Goal: Information Seeking & Learning: Learn about a topic

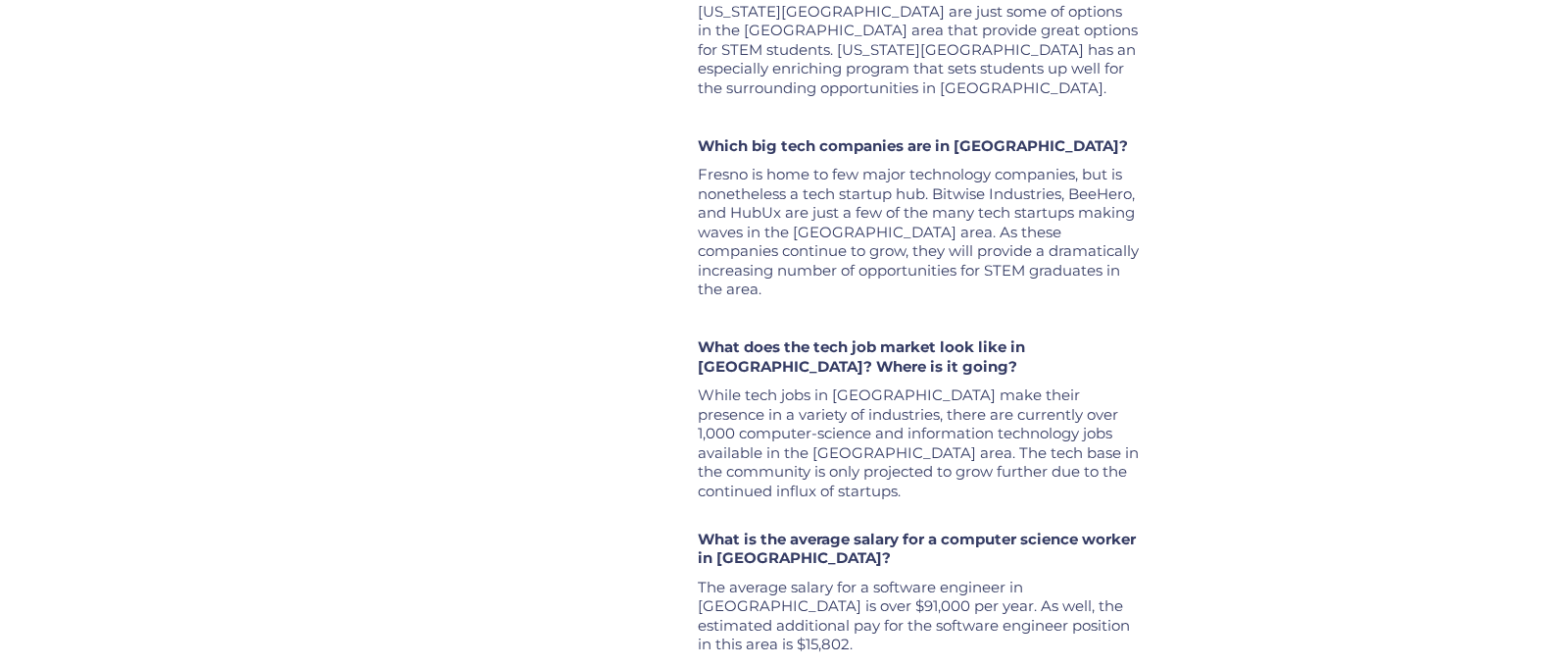
scroll to position [3285, 0]
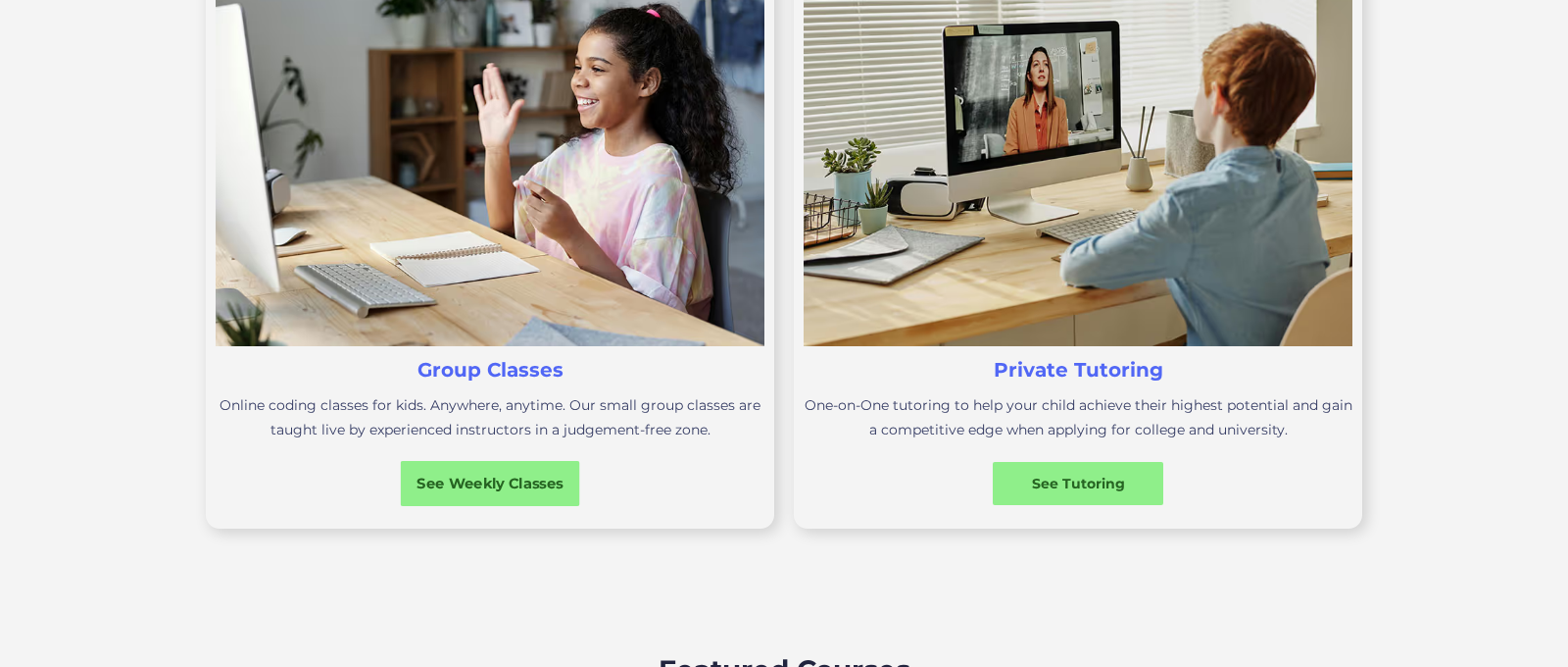
click at [483, 483] on div "See Weekly Classes" at bounding box center [491, 483] width 179 height 21
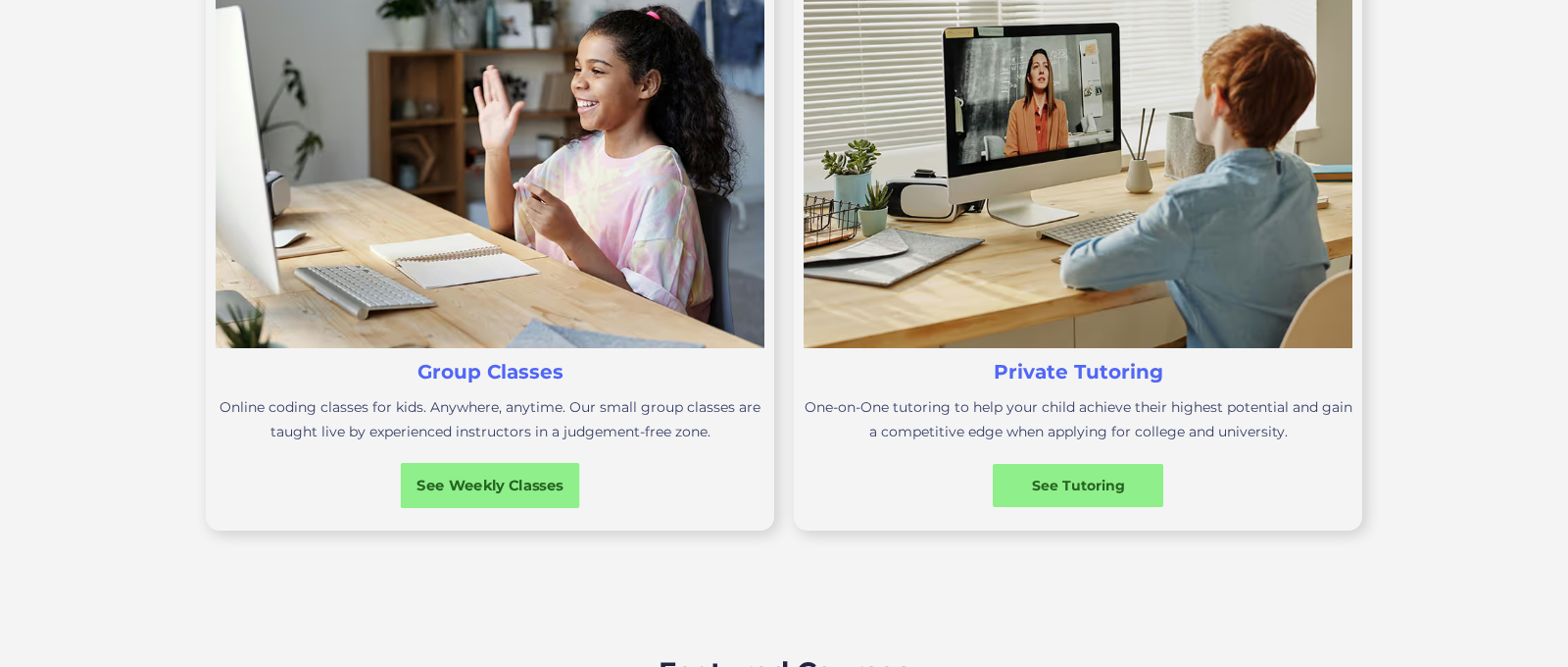
scroll to position [738, 0]
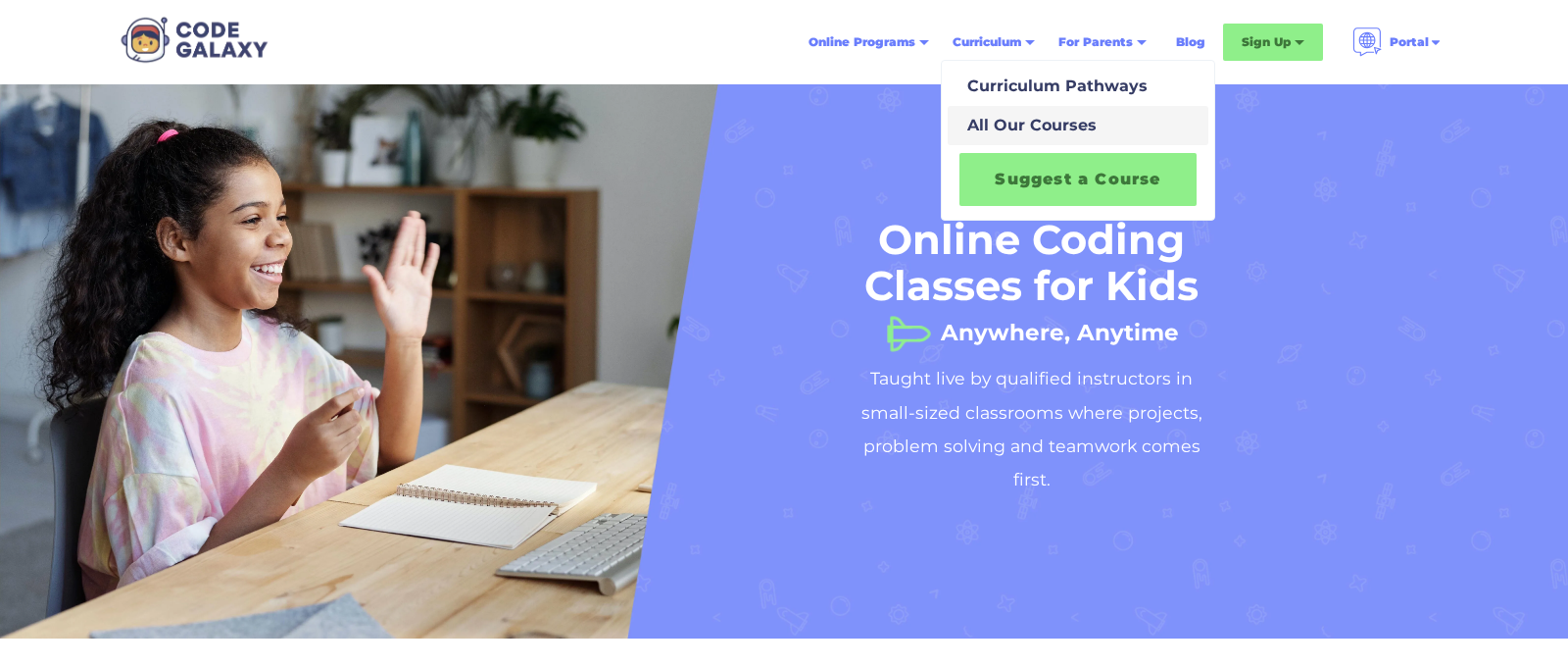
scroll to position [4, 0]
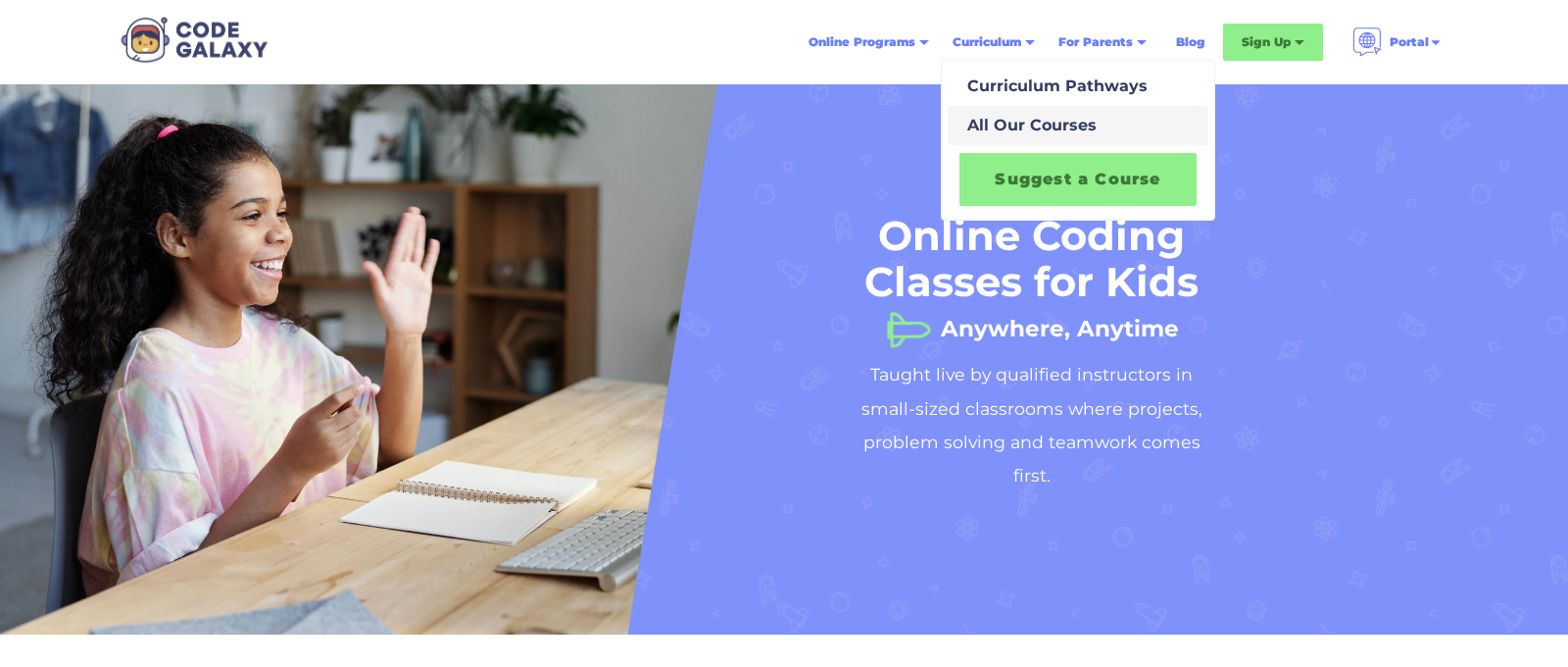
click at [994, 124] on div "All Our Courses" at bounding box center [1028, 125] width 137 height 24
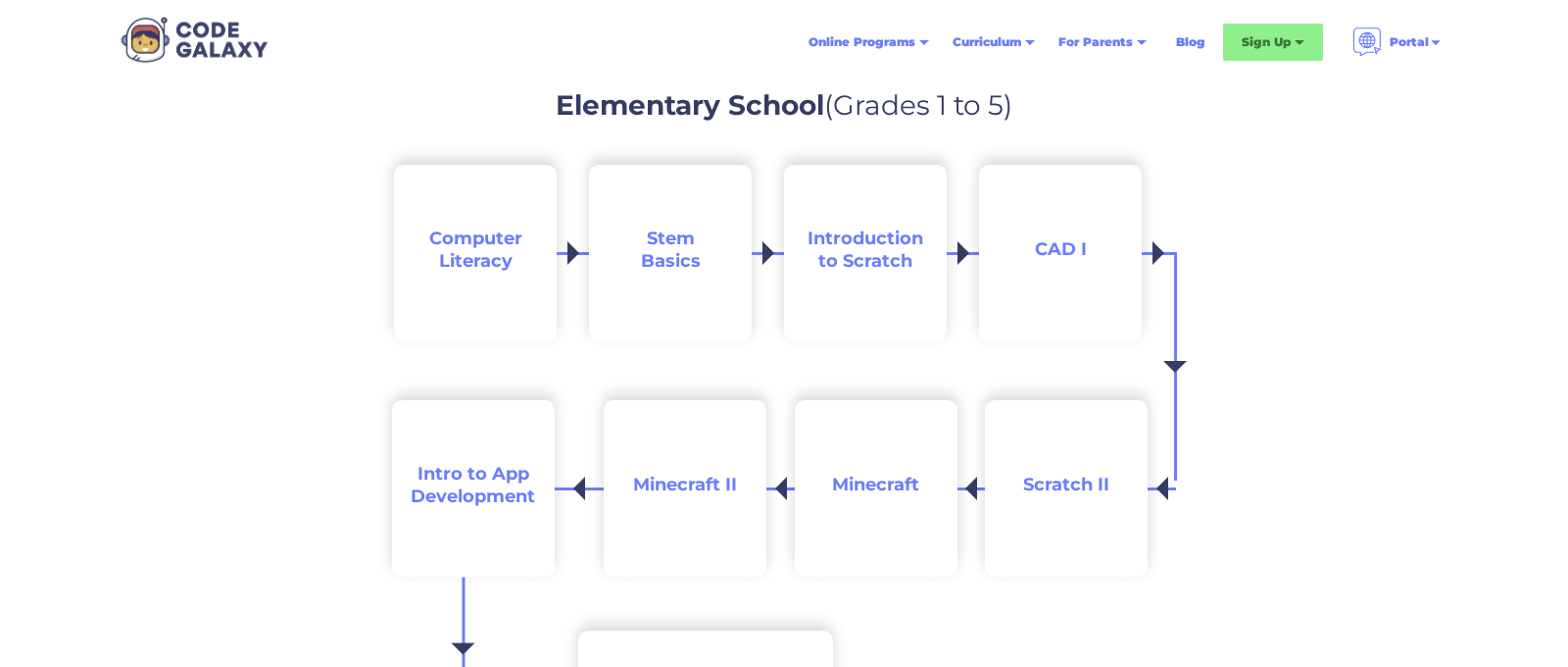
scroll to position [1898, 0]
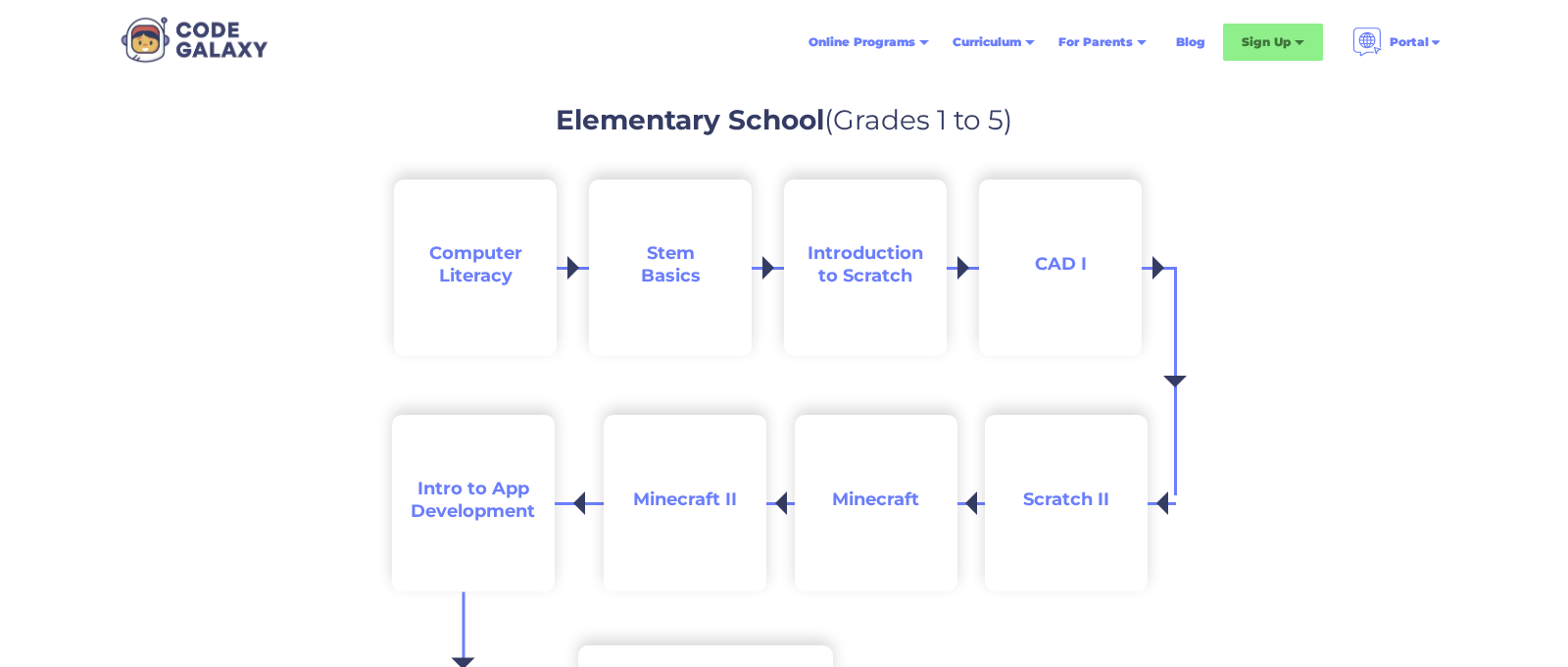
click at [685, 247] on span "Stem Basics" at bounding box center [671, 264] width 60 height 44
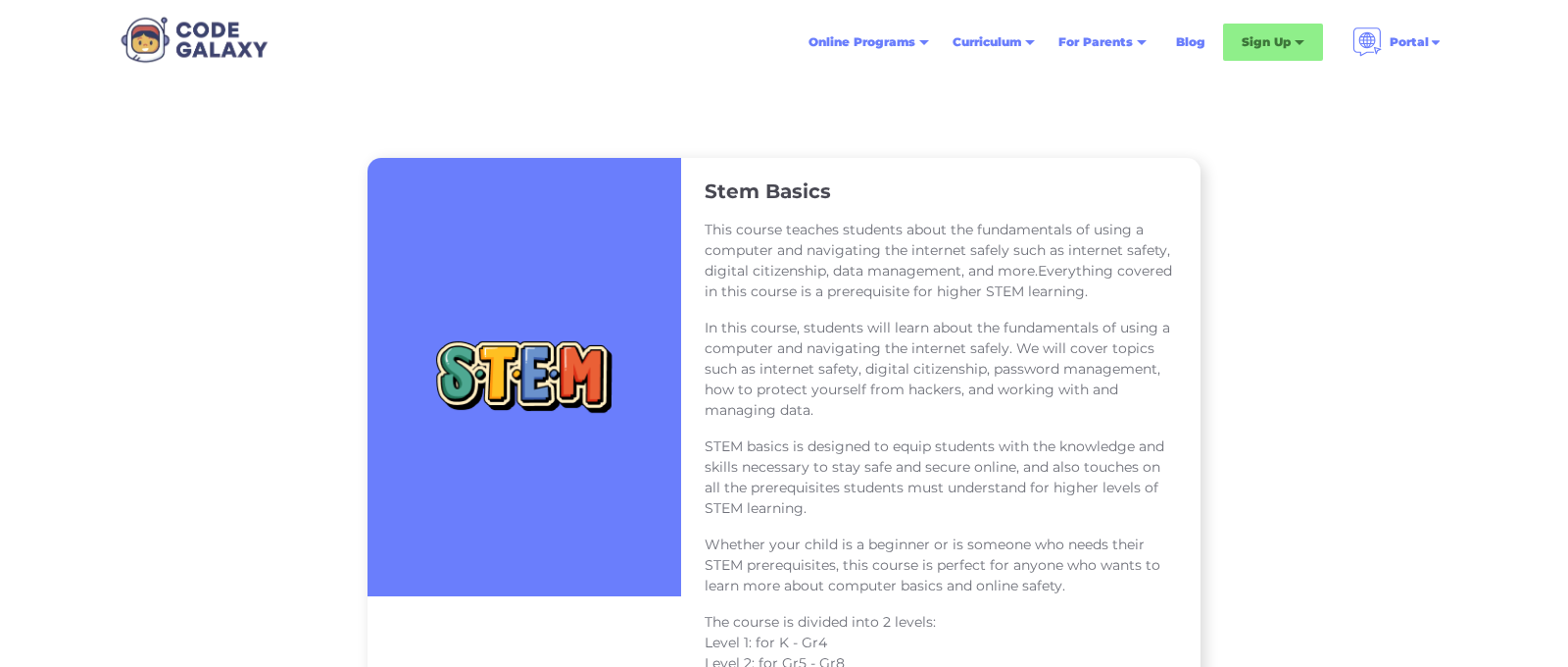
scroll to position [240, 0]
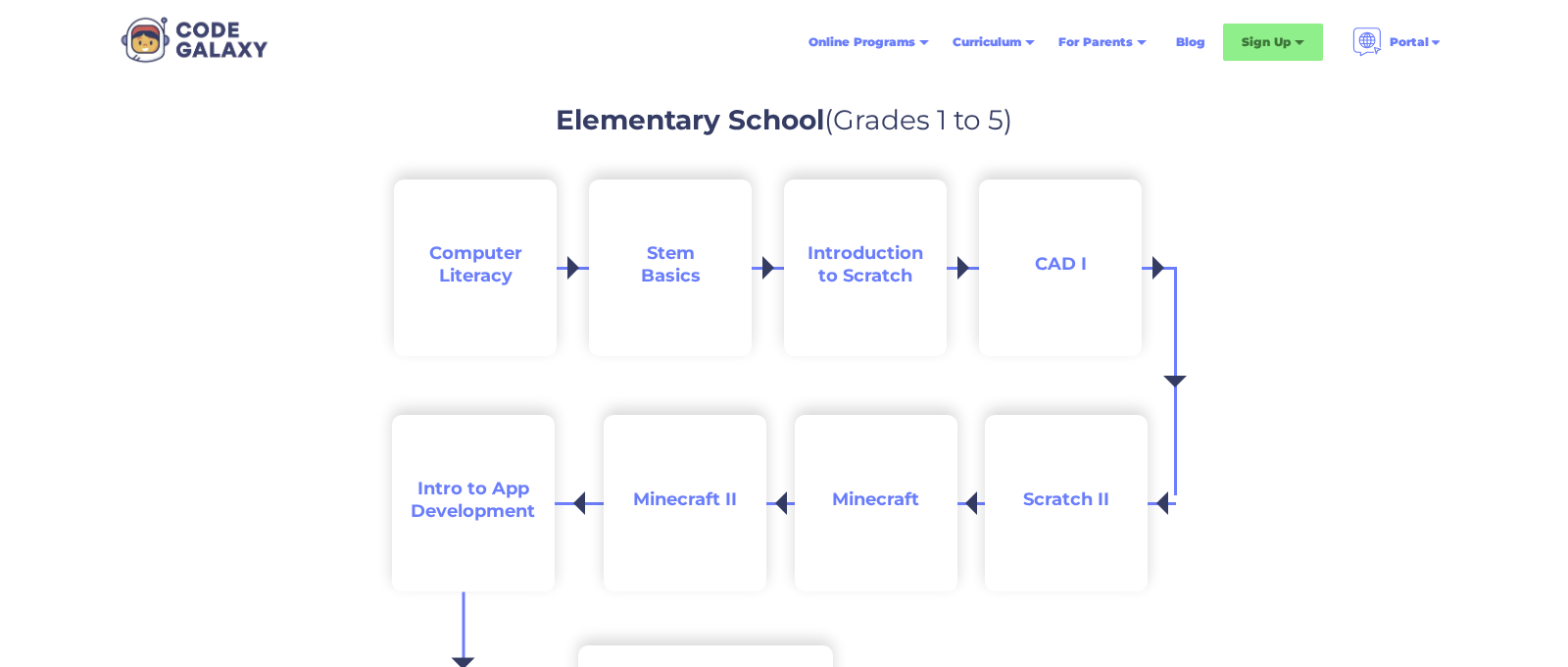
click at [464, 270] on span "Computer Literacy" at bounding box center [476, 264] width 94 height 44
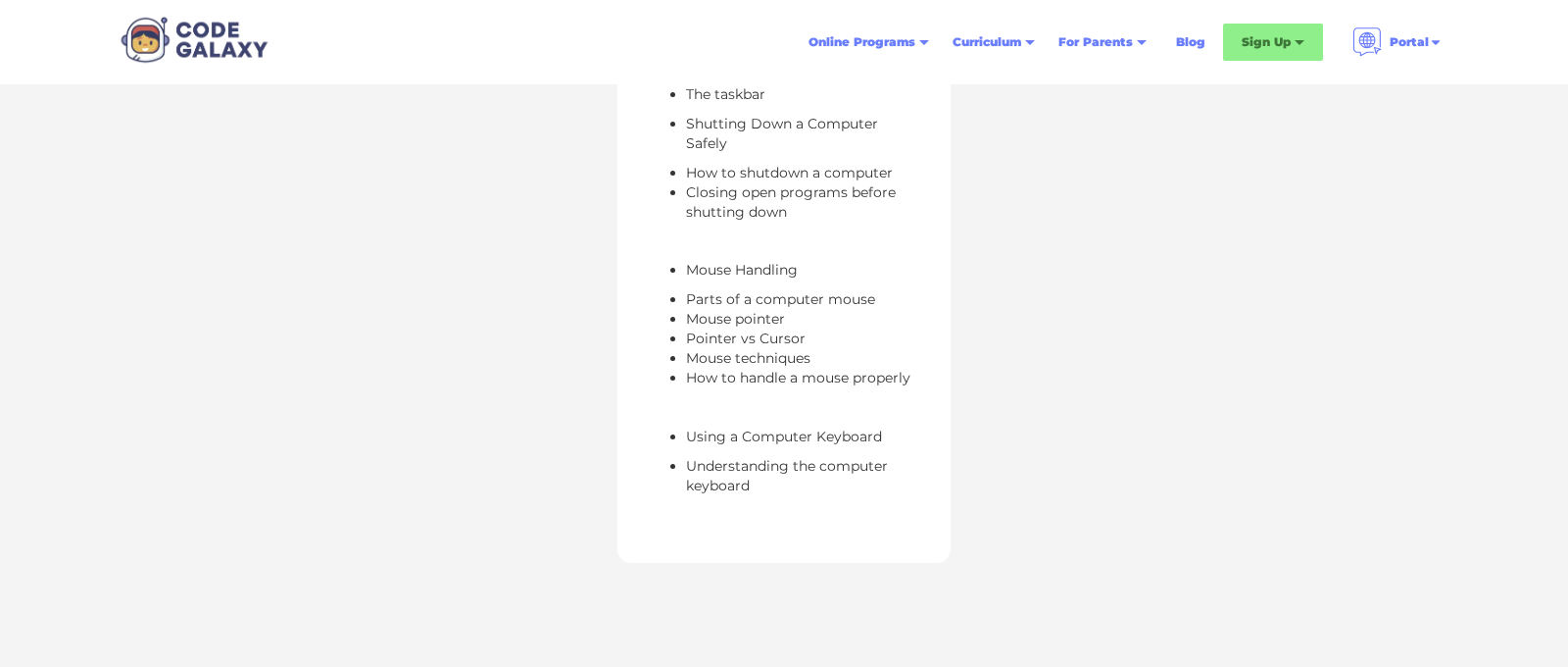
scroll to position [1265, 0]
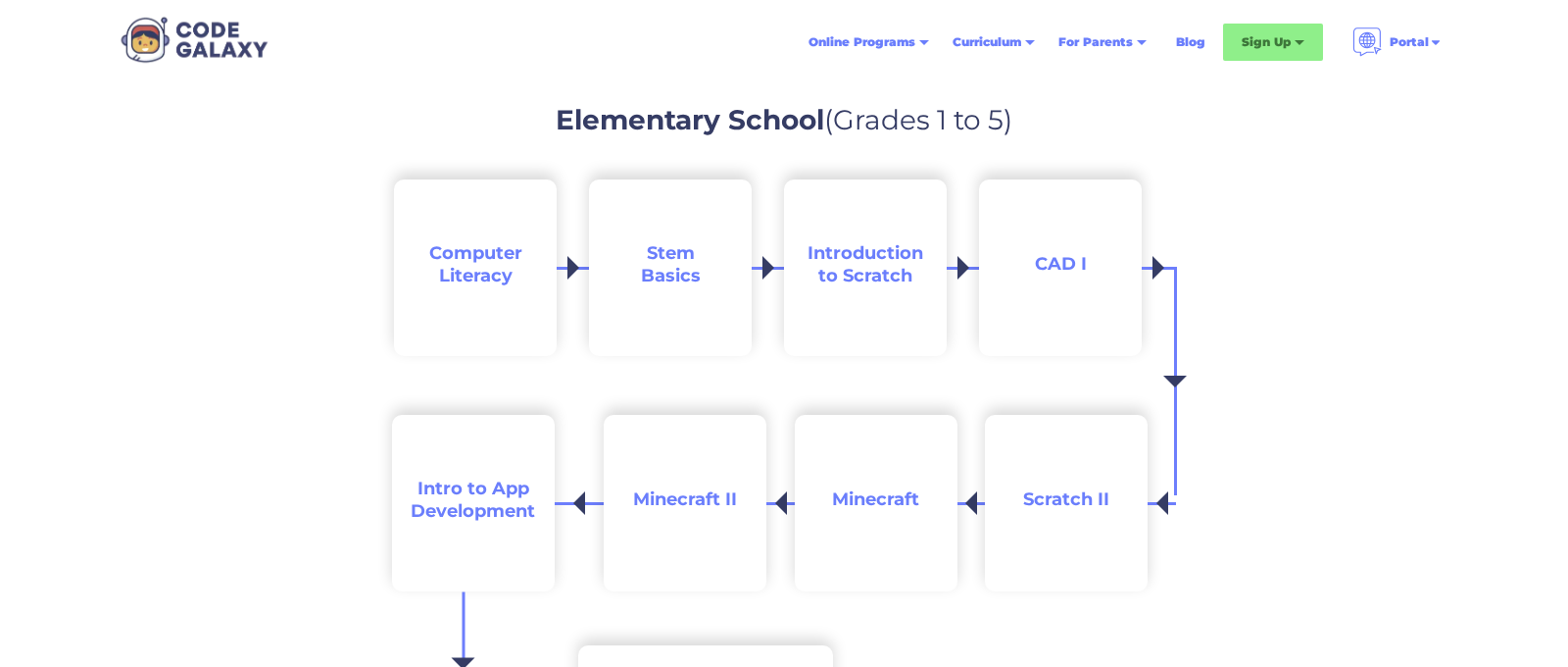
scroll to position [1898, 0]
click at [869, 258] on span "Introduction to Scratch" at bounding box center [865, 264] width 115 height 44
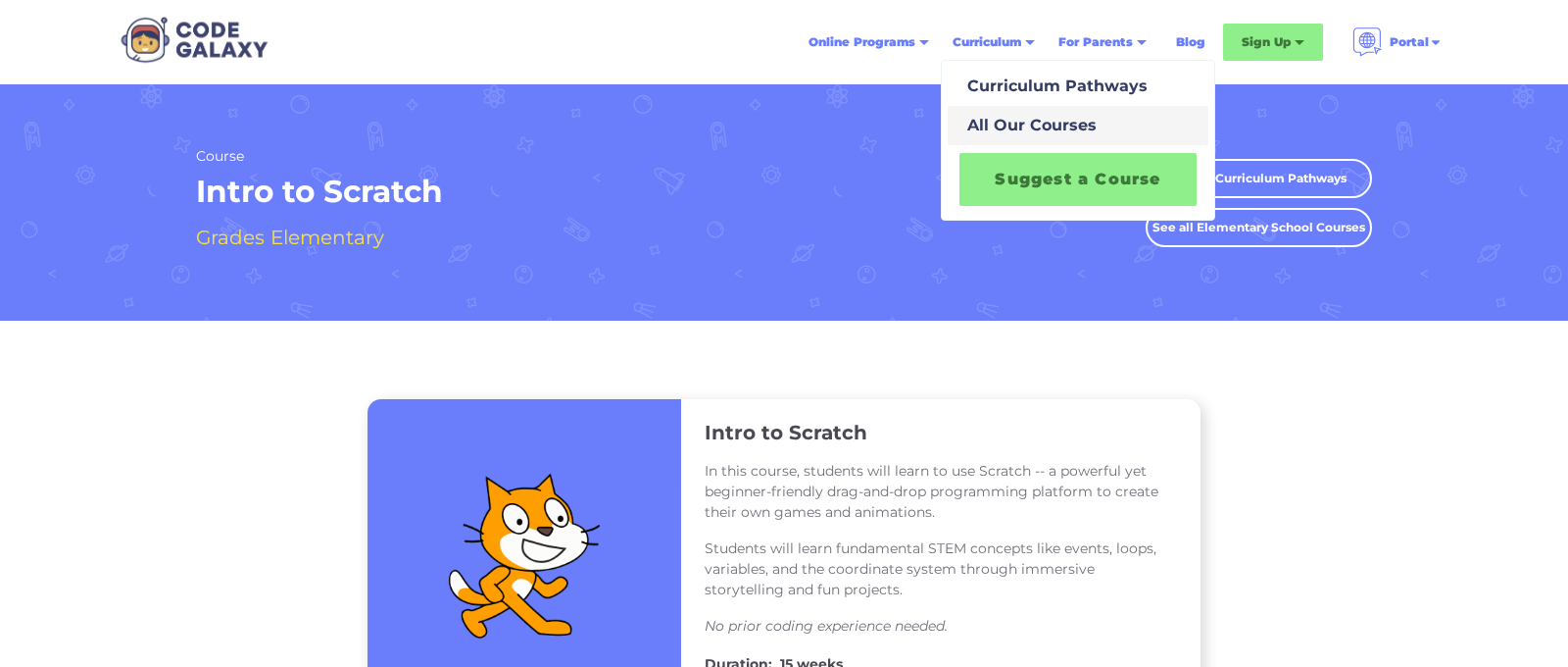
click at [1026, 123] on div "All Our Courses" at bounding box center [1028, 125] width 137 height 24
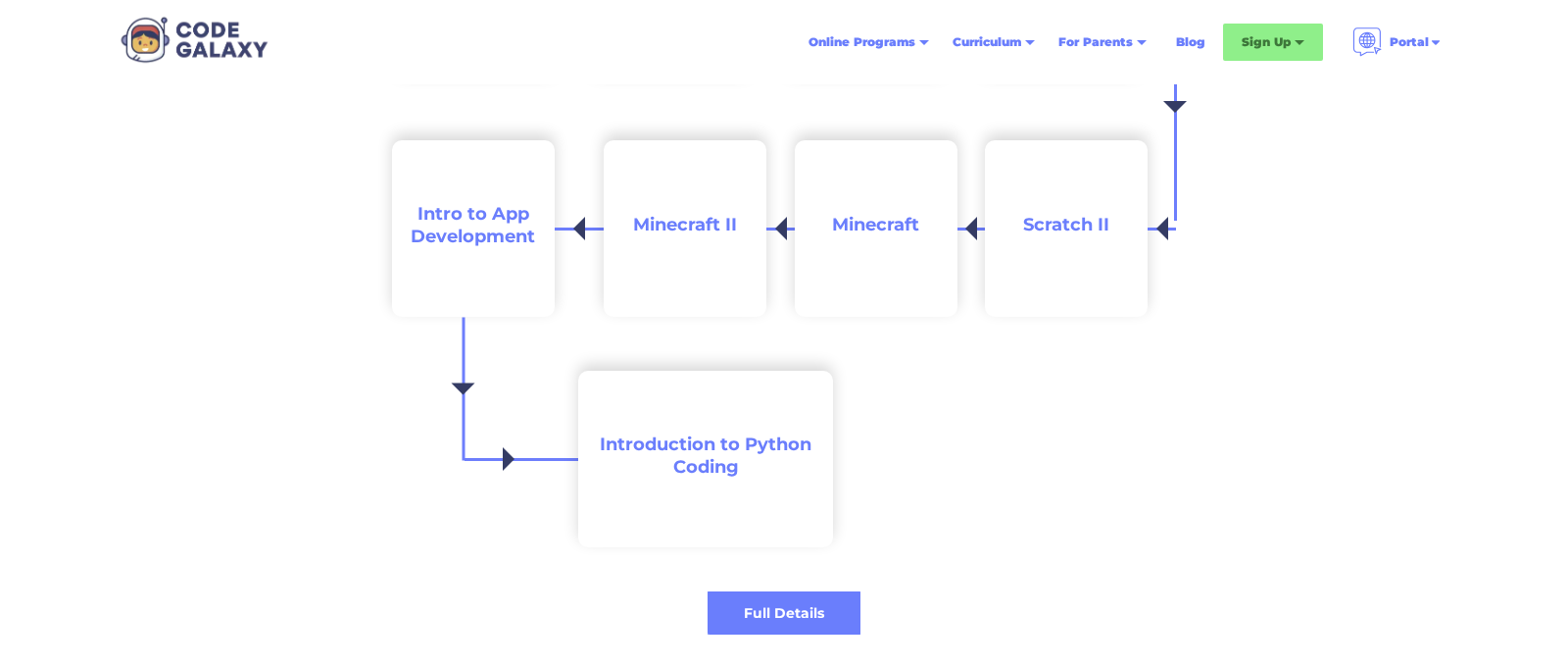
scroll to position [2164, 0]
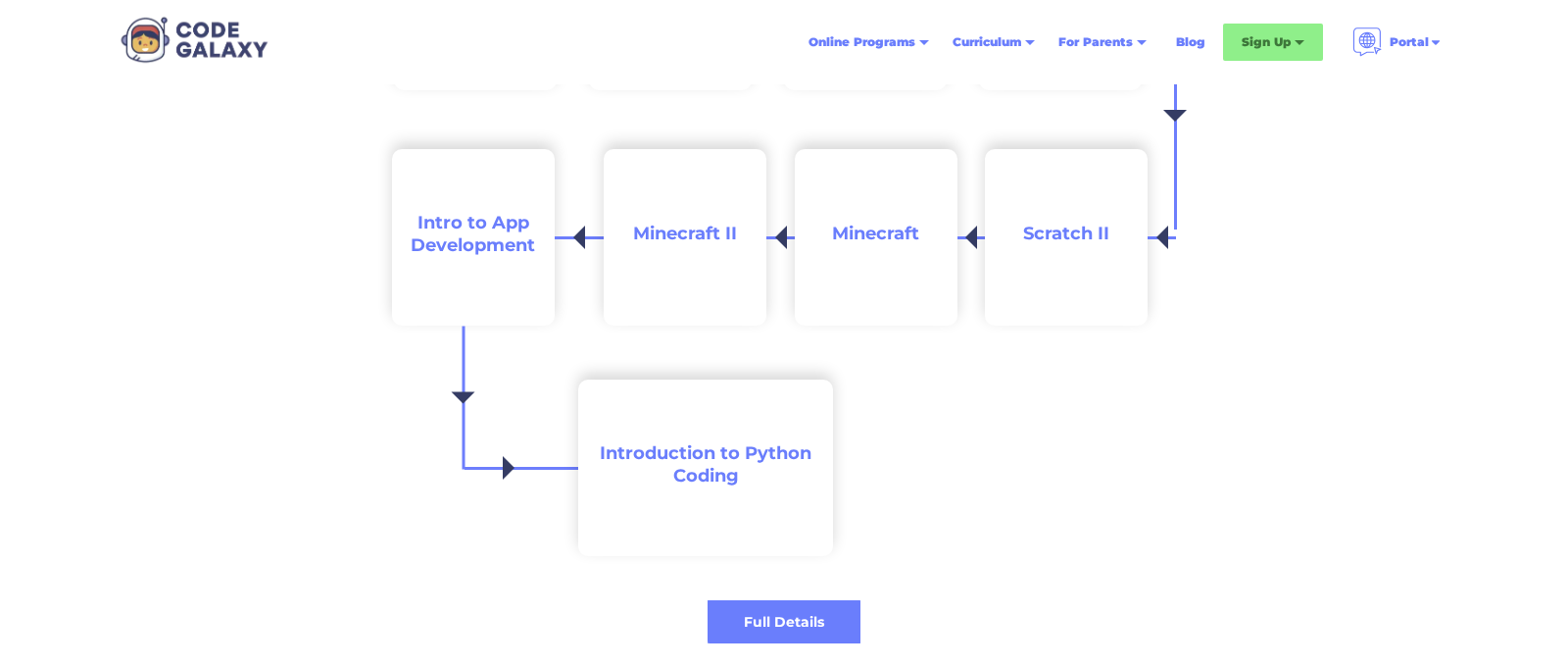
click at [1087, 230] on span "Scratch II" at bounding box center [1066, 234] width 87 height 22
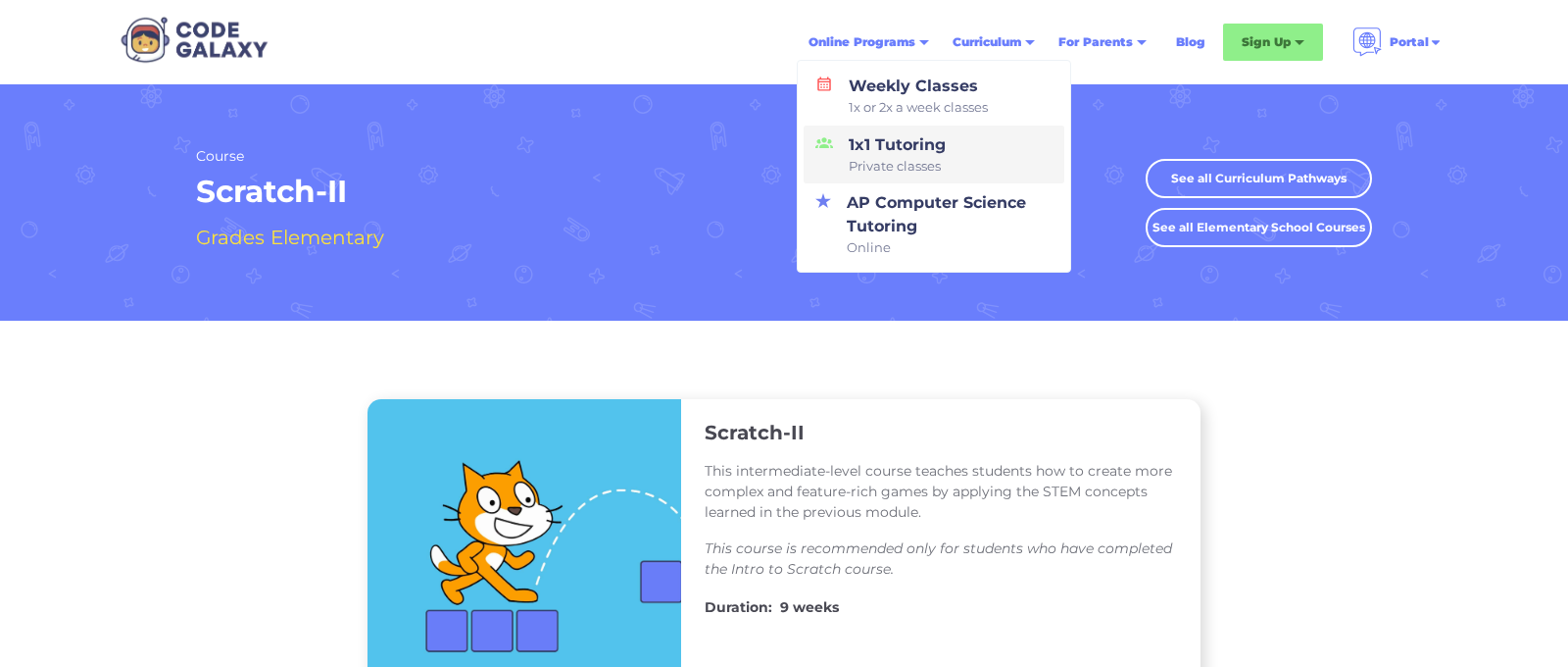
click at [877, 147] on div "1x1 Tutoring Private classes" at bounding box center [893, 154] width 105 height 43
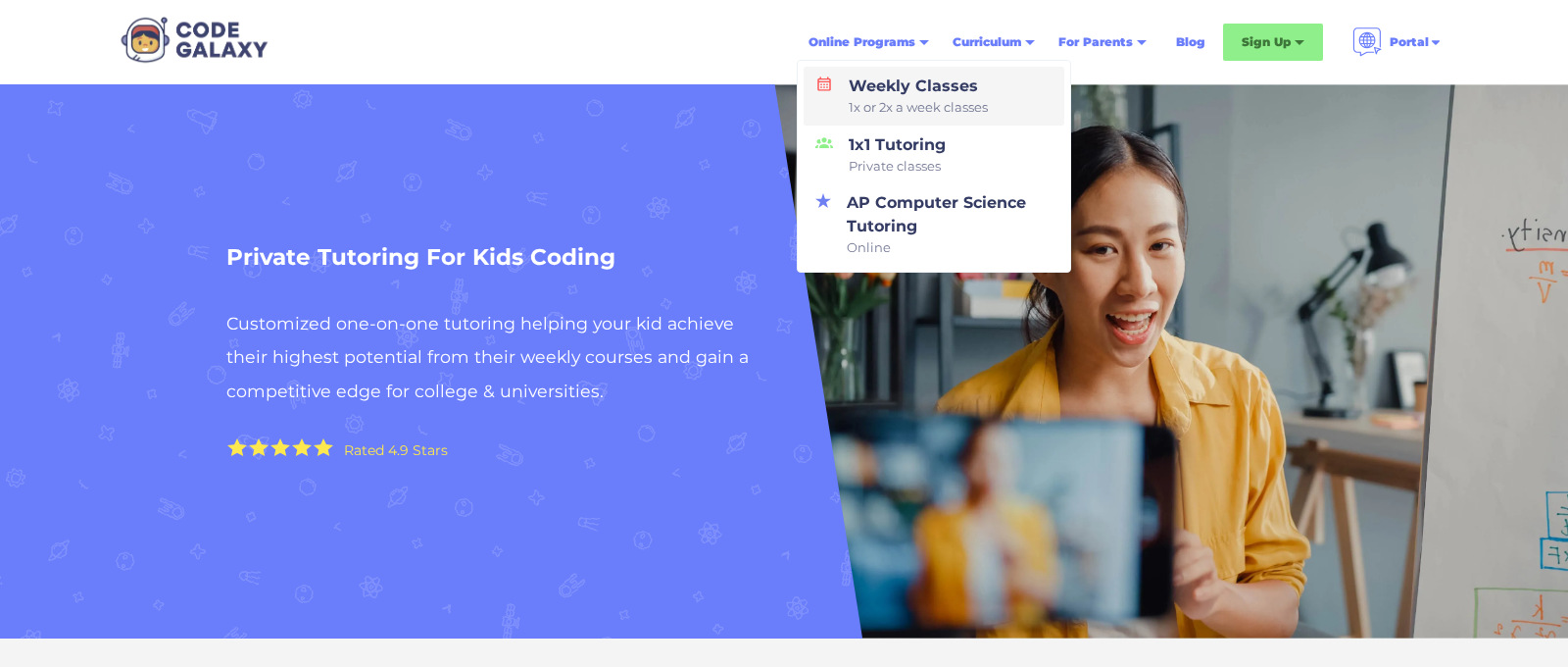
click at [894, 101] on span "1x or 2x a week classes" at bounding box center [919, 108] width 139 height 20
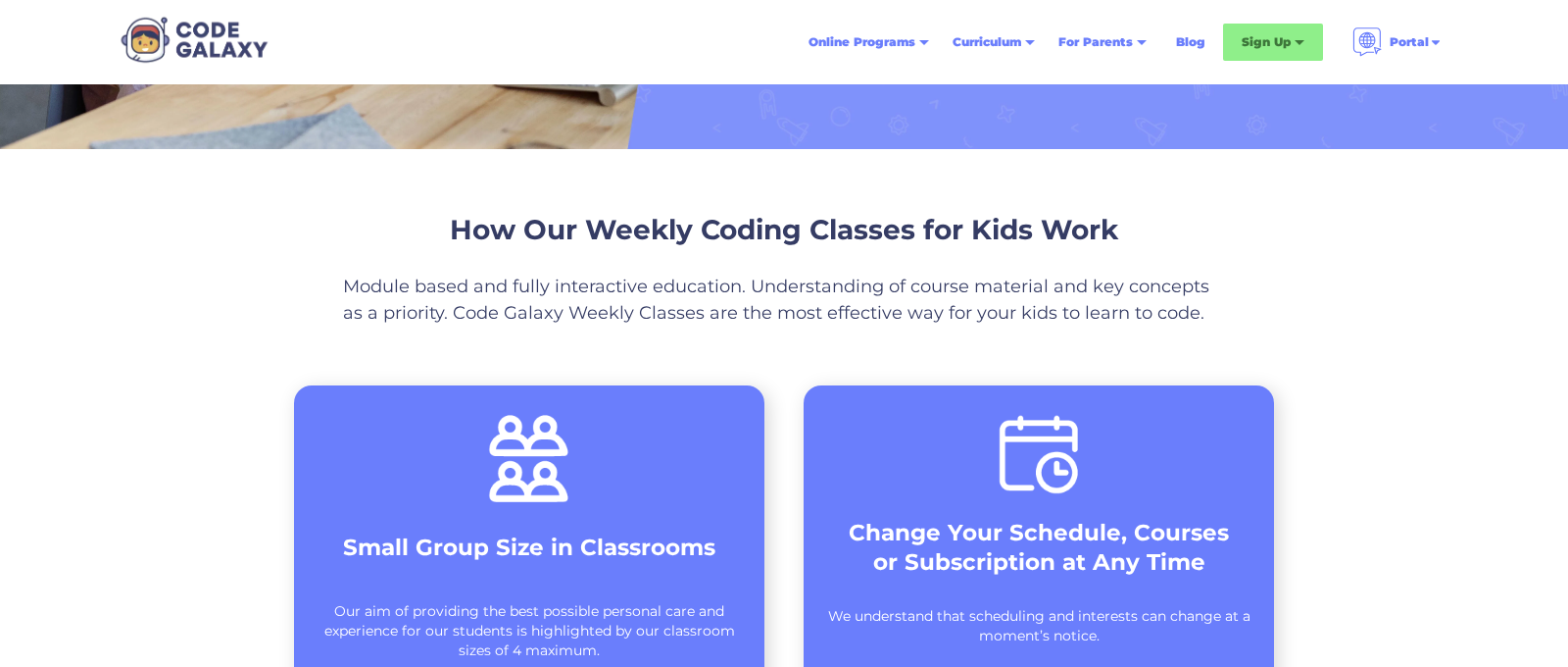
scroll to position [490, 0]
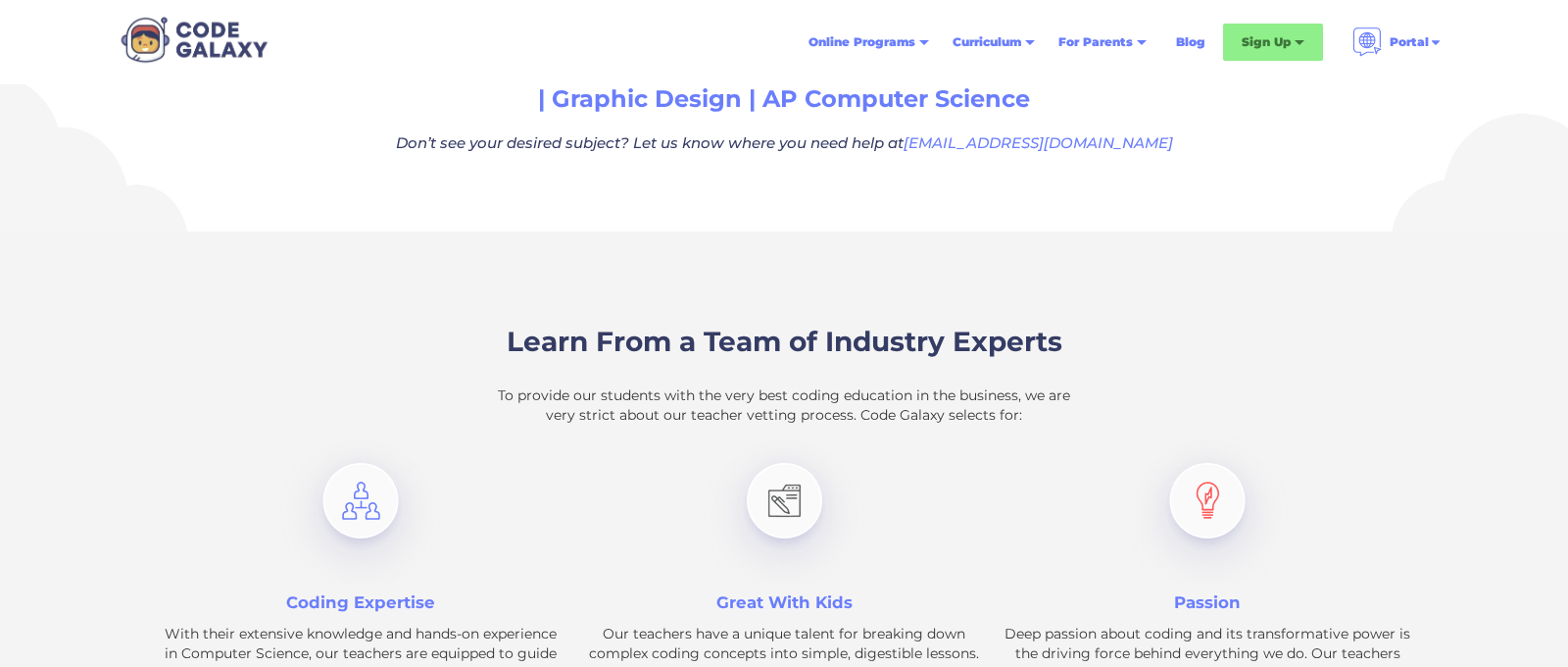
scroll to position [1467, 0]
